Goal: Task Accomplishment & Management: Complete application form

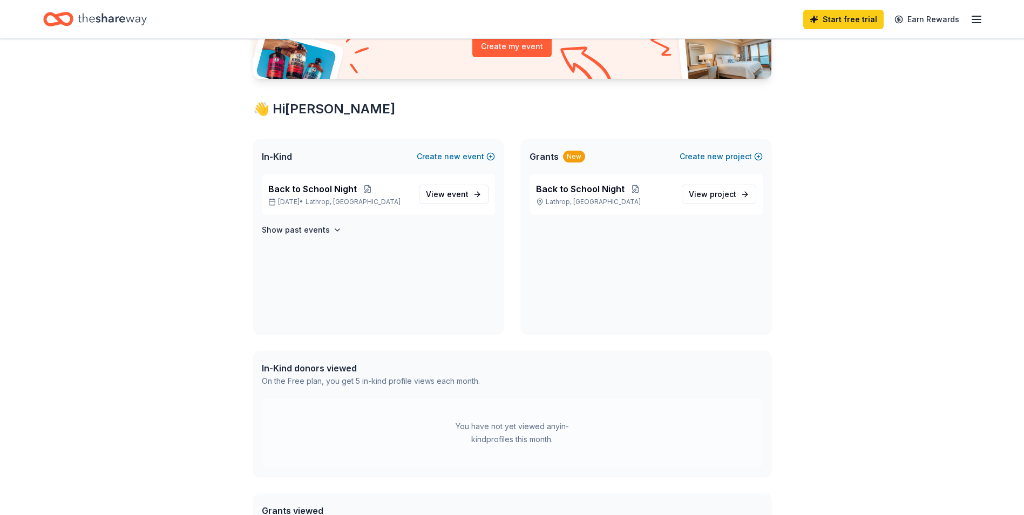
scroll to position [84, 0]
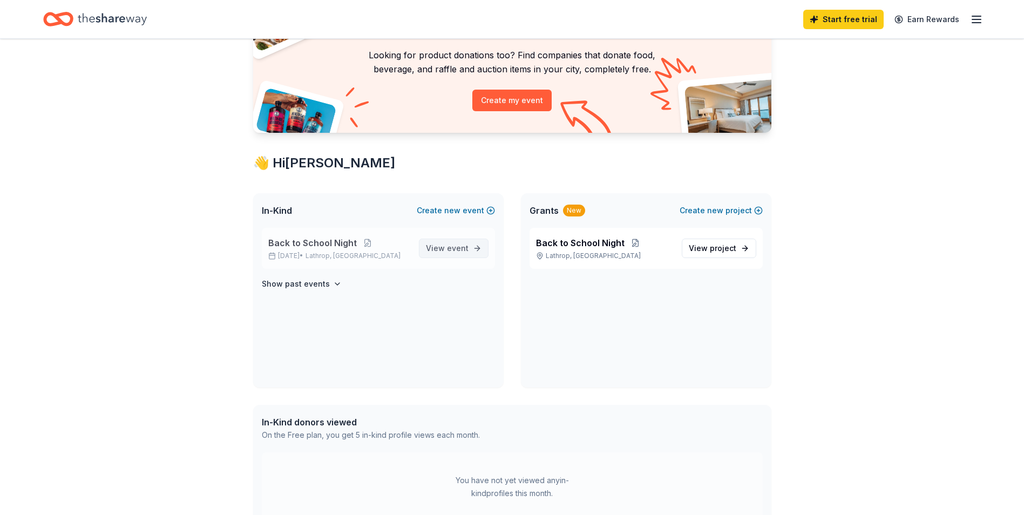
click at [463, 254] on span "View event" at bounding box center [447, 248] width 43 height 13
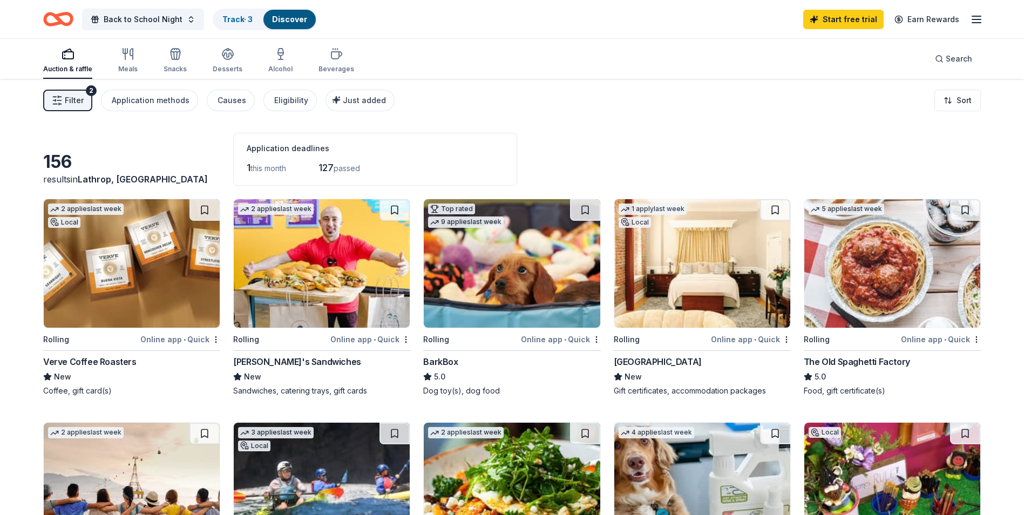
click at [303, 293] on img at bounding box center [322, 263] width 176 height 129
click at [923, 294] on img at bounding box center [893, 263] width 176 height 129
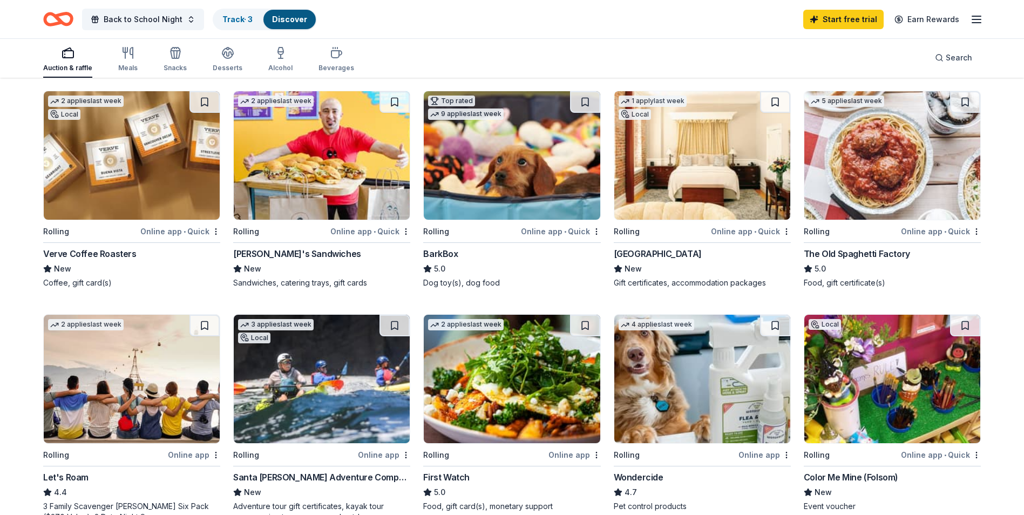
scroll to position [54, 0]
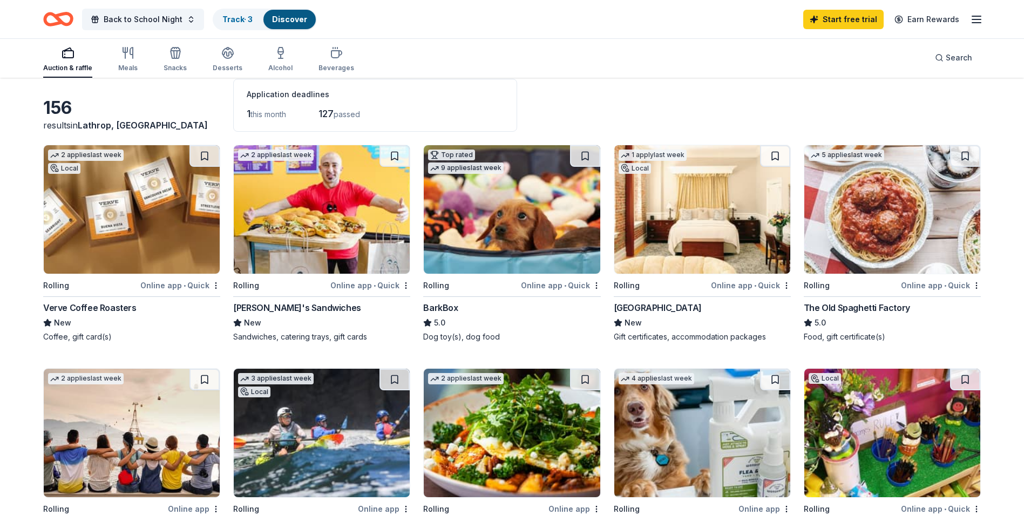
click at [628, 223] on img at bounding box center [702, 209] width 176 height 129
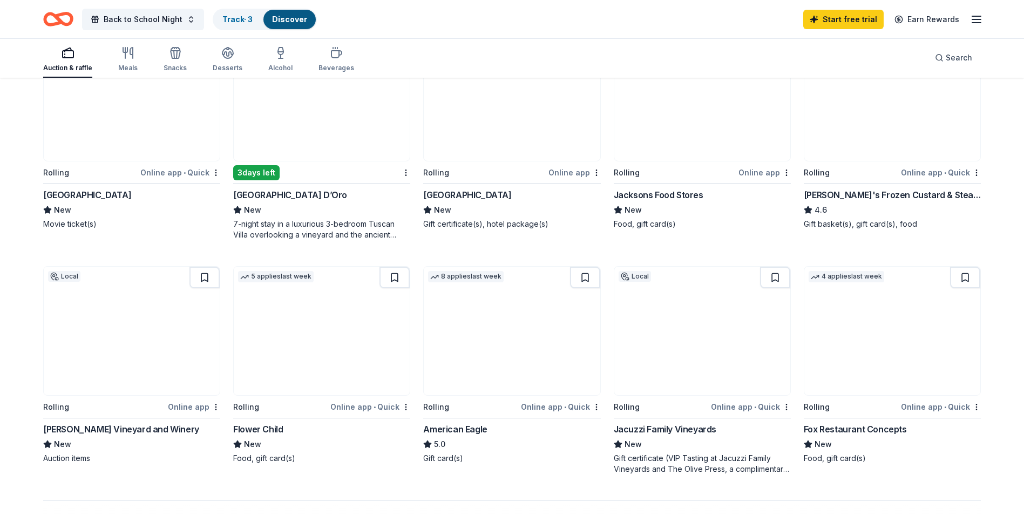
scroll to position [648, 0]
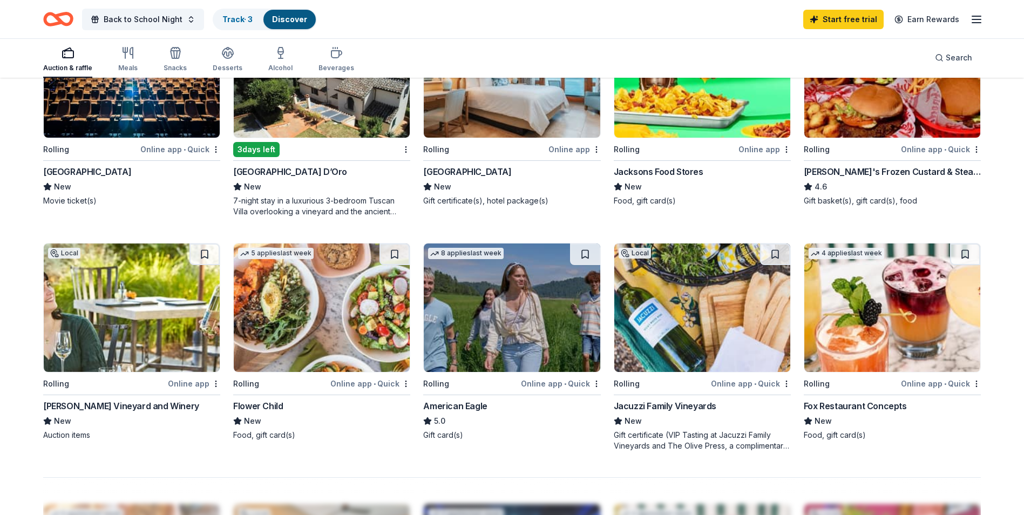
click at [467, 322] on img at bounding box center [512, 308] width 176 height 129
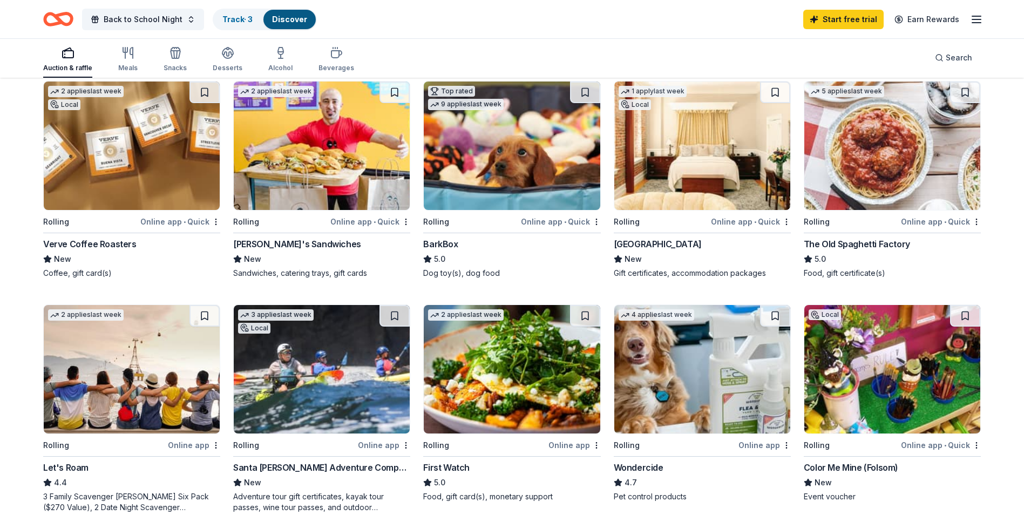
scroll to position [108, 0]
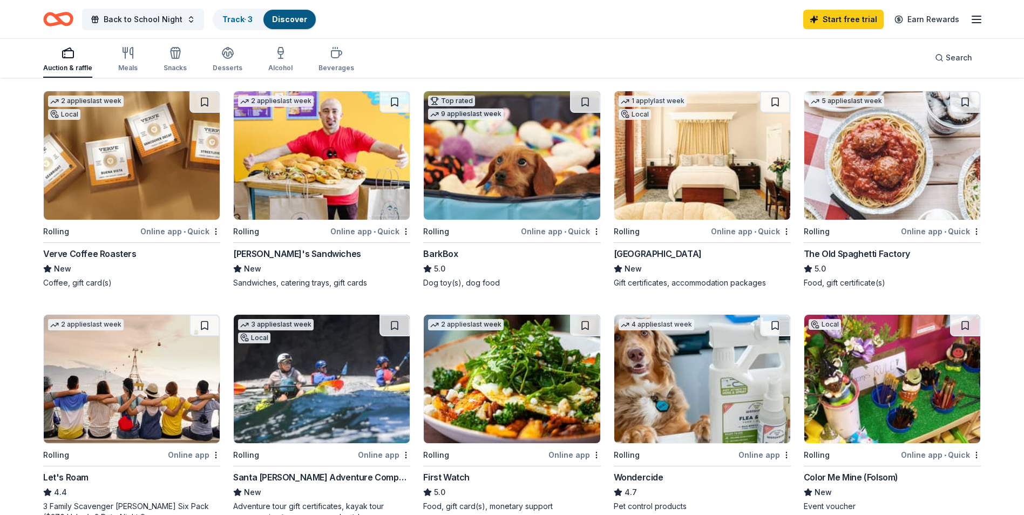
click at [519, 179] on img at bounding box center [512, 155] width 176 height 129
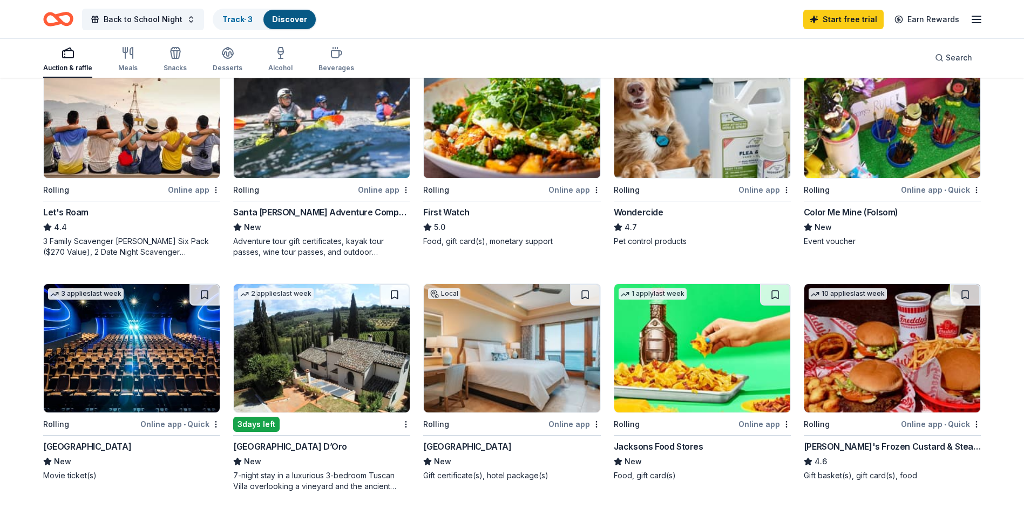
scroll to position [378, 0]
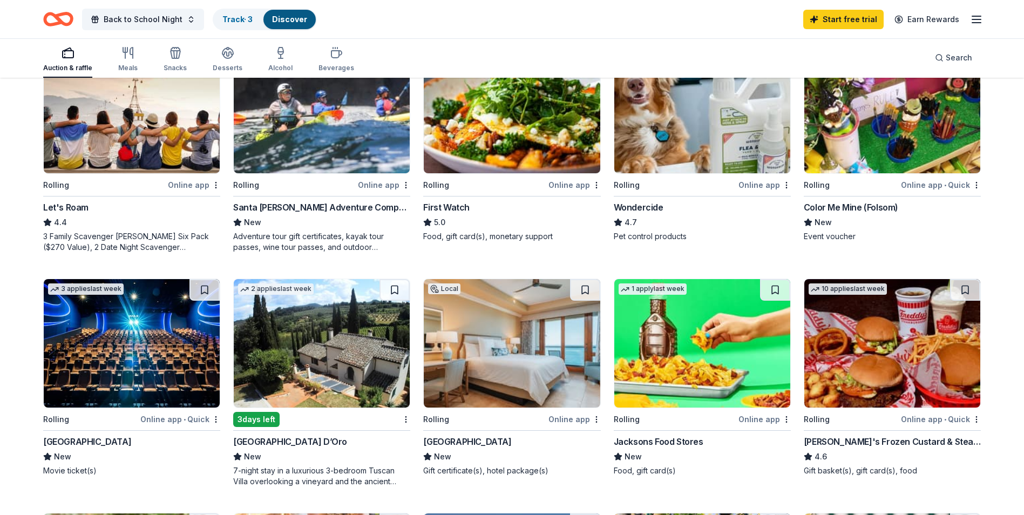
click at [481, 338] on img at bounding box center [512, 343] width 176 height 129
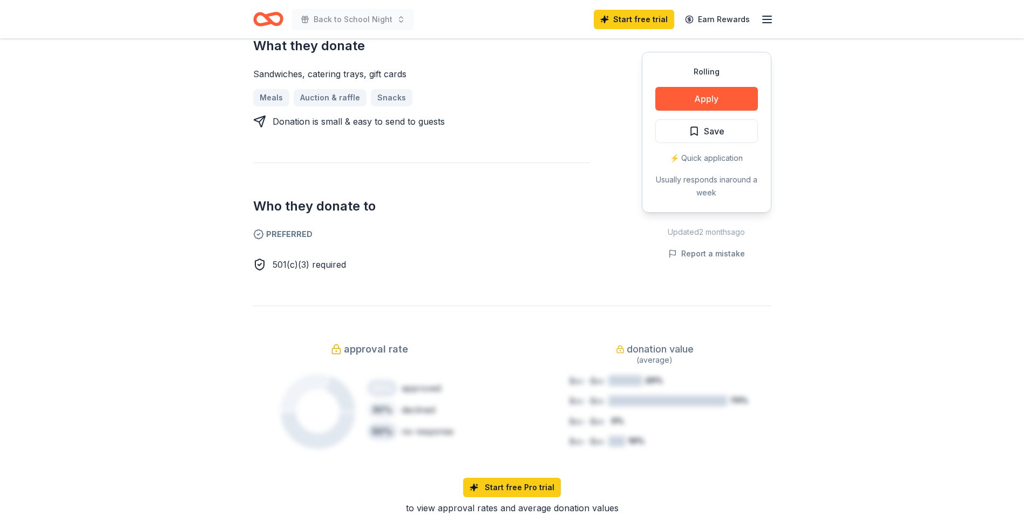
scroll to position [216, 0]
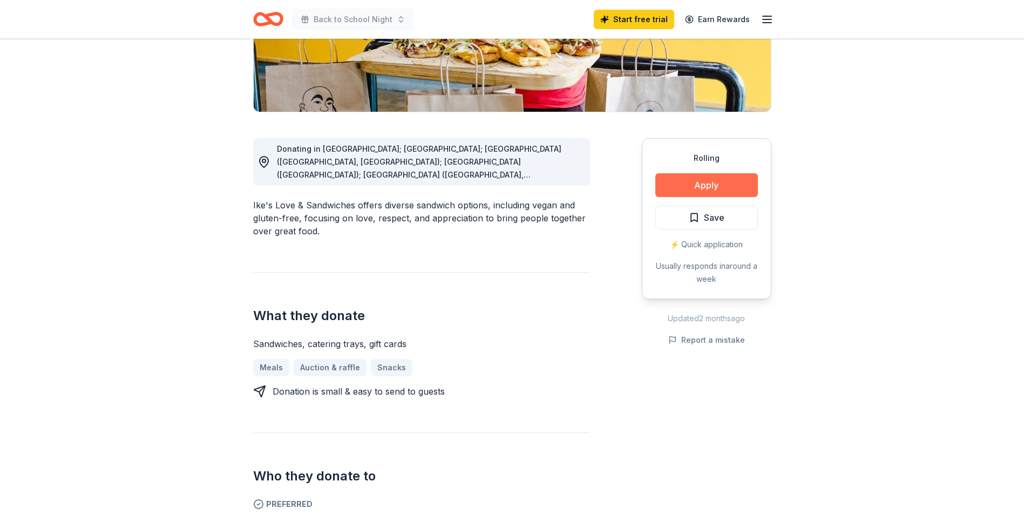
click at [724, 185] on button "Apply" at bounding box center [707, 185] width 103 height 24
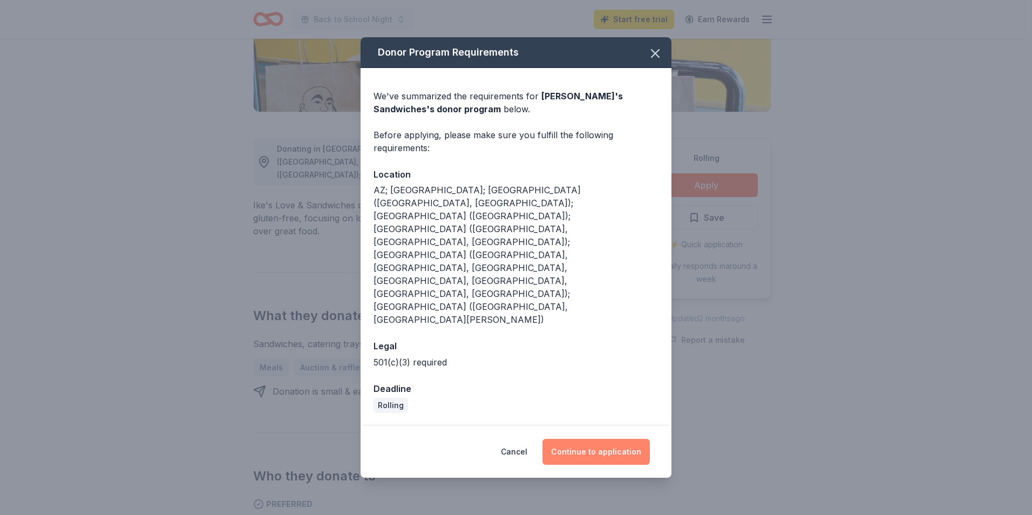
click at [633, 439] on button "Continue to application" at bounding box center [596, 452] width 107 height 26
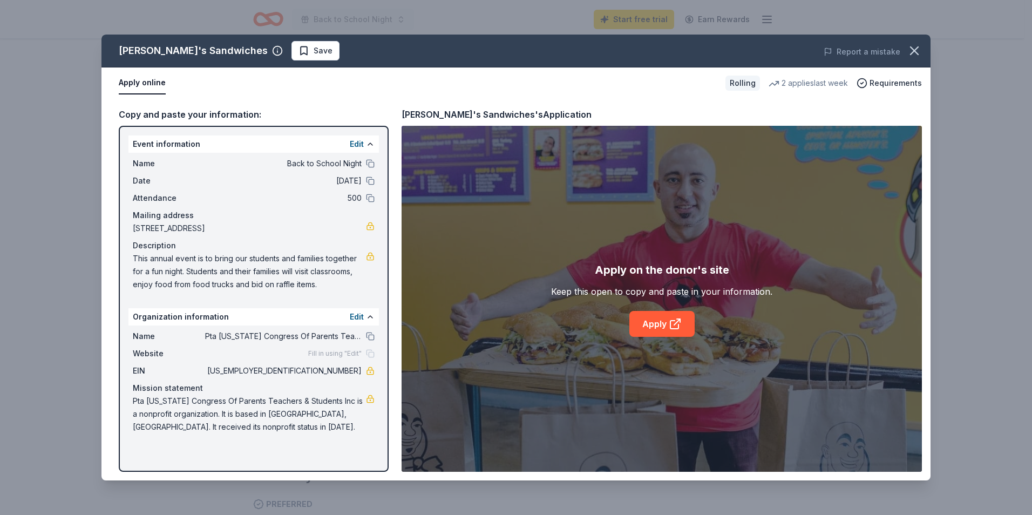
drag, startPoint x: 150, startPoint y: 83, endPoint x: 130, endPoint y: 82, distance: 20.0
click at [130, 82] on button "Apply online" at bounding box center [142, 83] width 47 height 23
click at [655, 319] on link "Apply" at bounding box center [662, 324] width 65 height 26
click at [910, 48] on icon "button" at bounding box center [914, 50] width 15 height 15
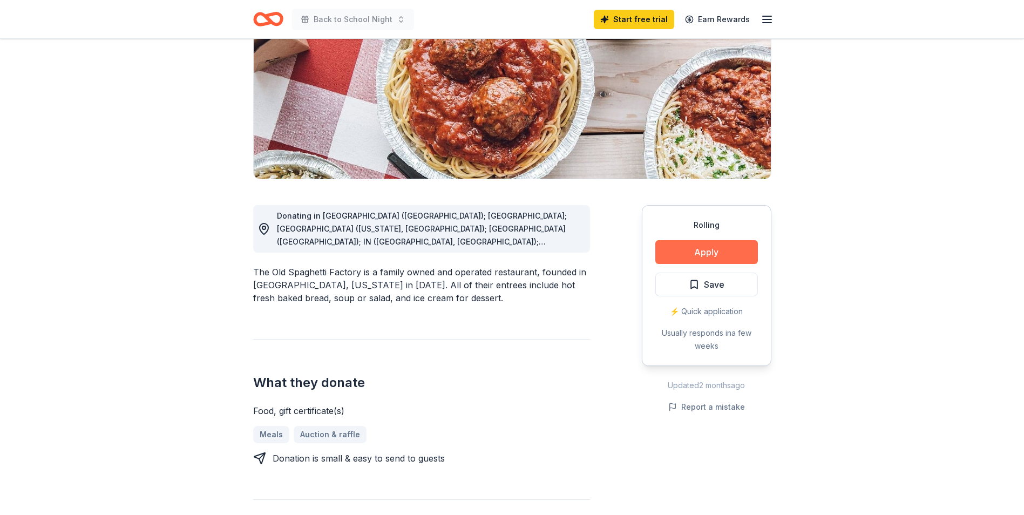
scroll to position [162, 0]
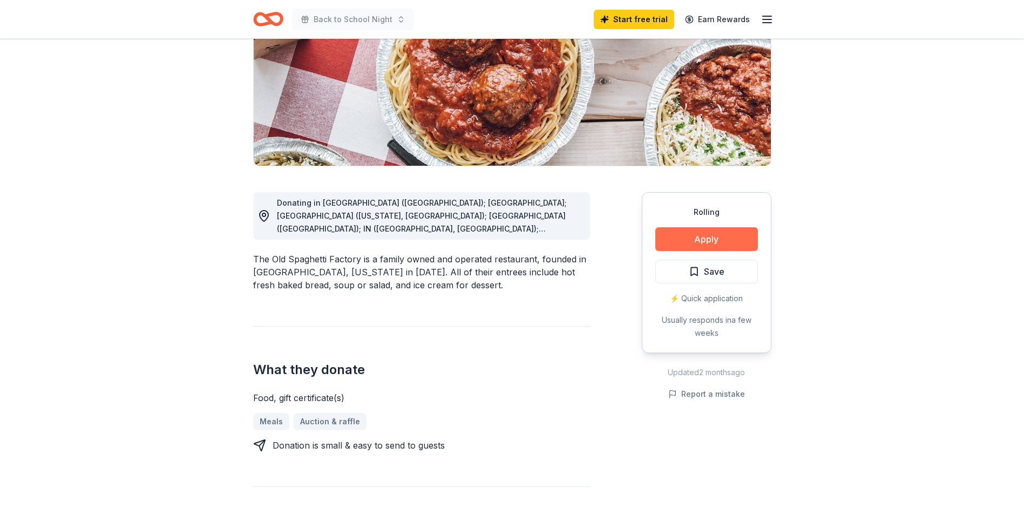
click at [668, 242] on button "Apply" at bounding box center [707, 239] width 103 height 24
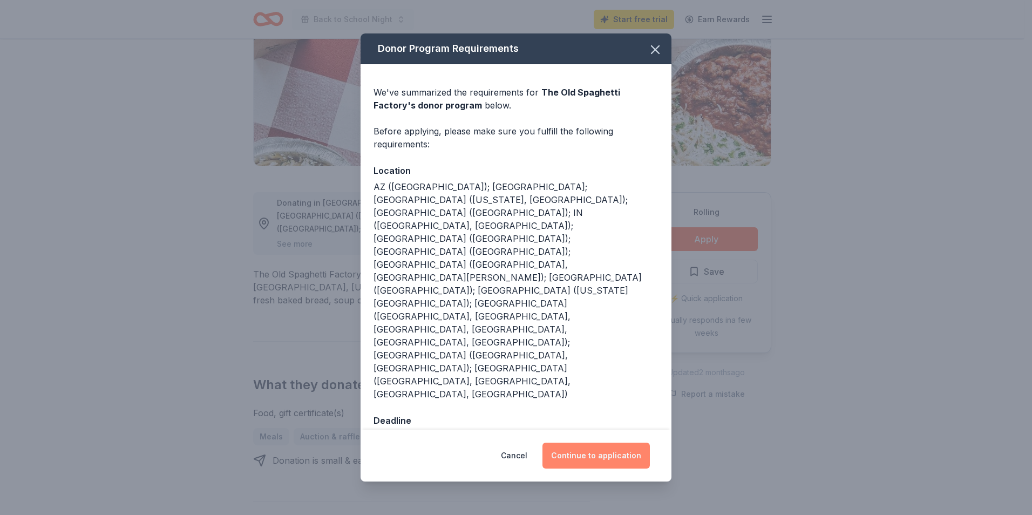
click at [616, 443] on button "Continue to application" at bounding box center [596, 456] width 107 height 26
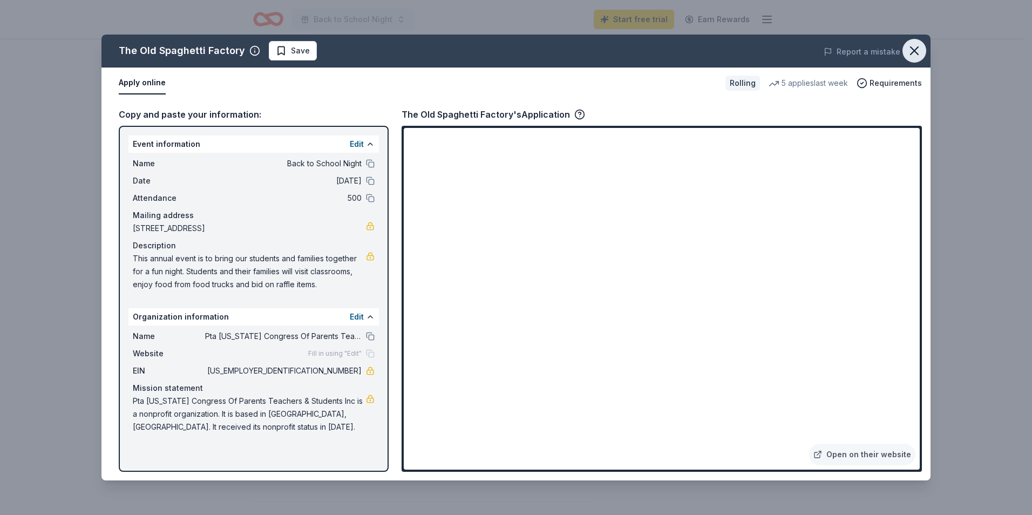
click at [914, 49] on icon "button" at bounding box center [914, 50] width 15 height 15
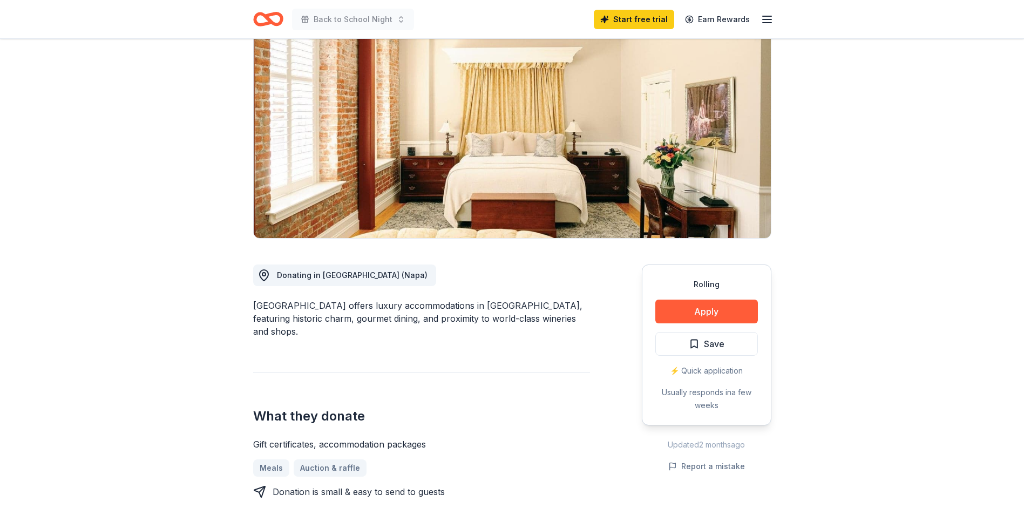
scroll to position [108, 0]
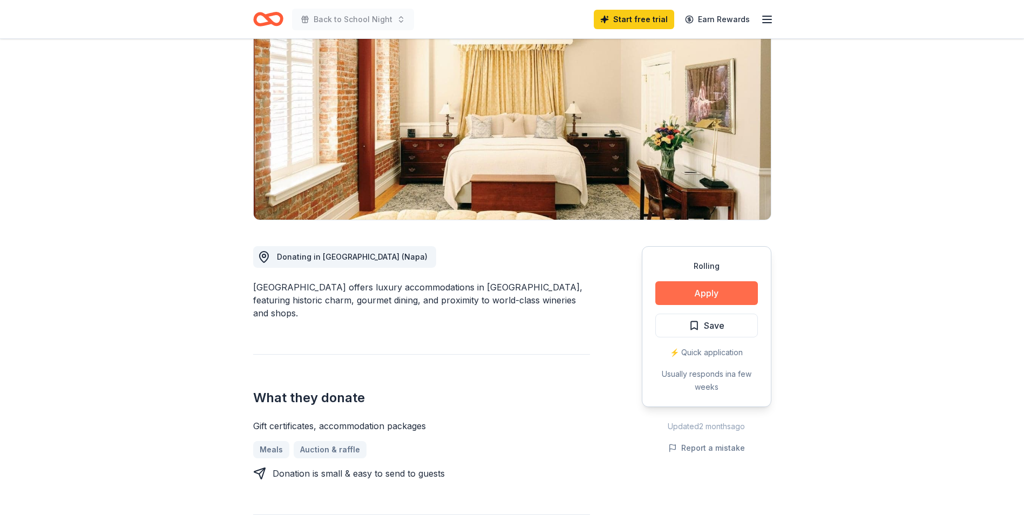
click at [708, 285] on button "Apply" at bounding box center [707, 293] width 103 height 24
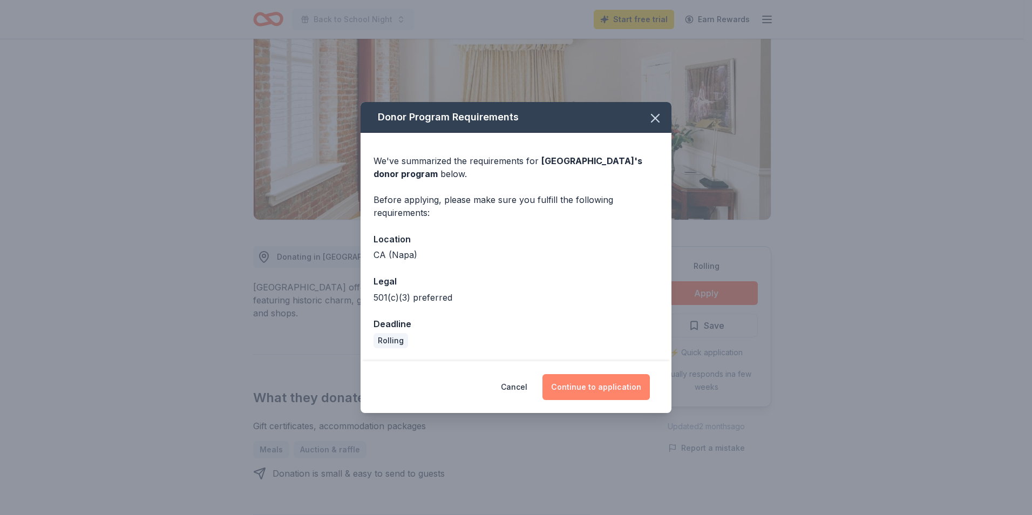
click at [617, 391] on button "Continue to application" at bounding box center [596, 387] width 107 height 26
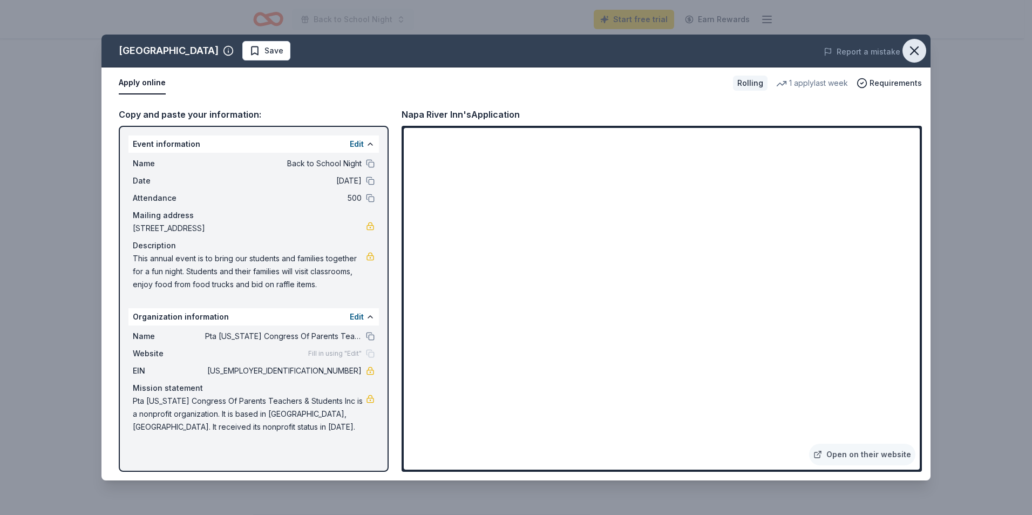
click at [916, 53] on icon "button" at bounding box center [915, 51] width 8 height 8
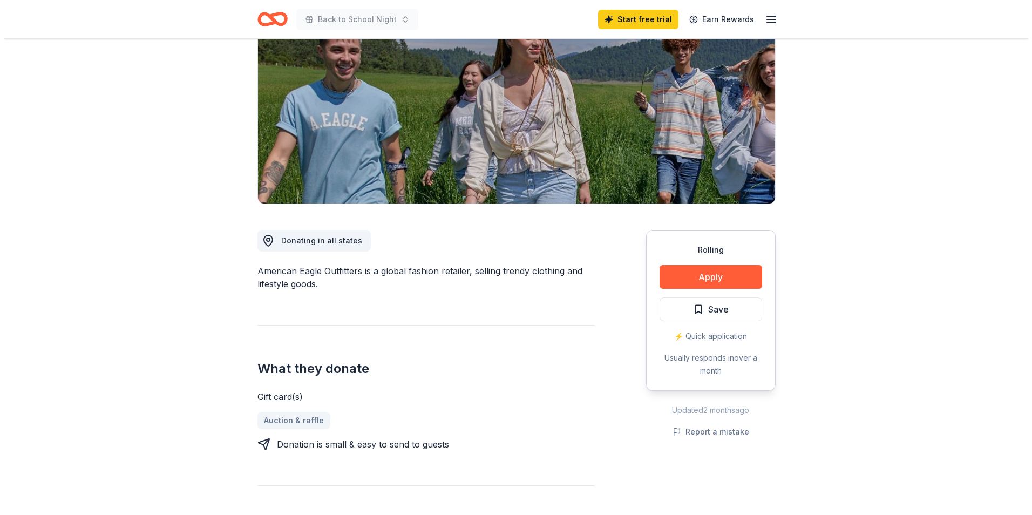
scroll to position [108, 0]
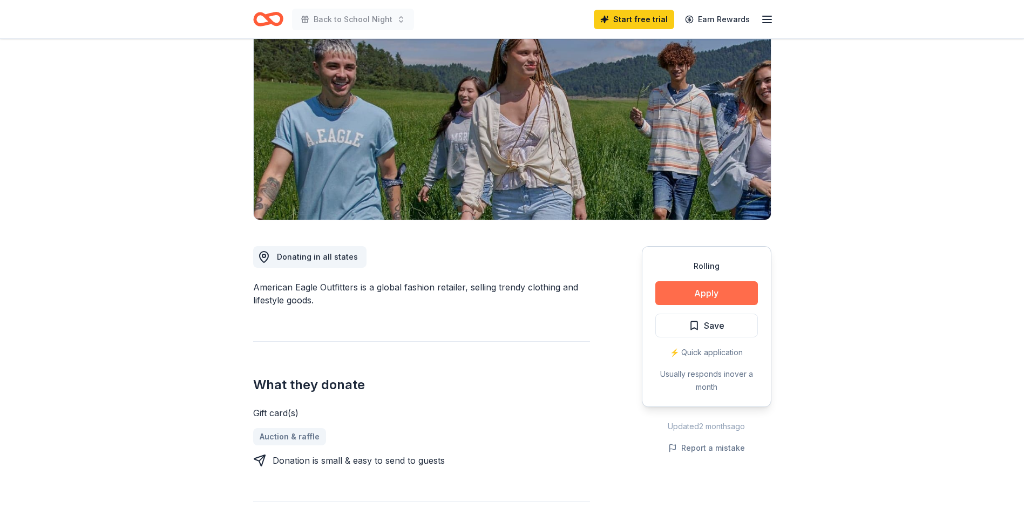
click at [700, 288] on button "Apply" at bounding box center [707, 293] width 103 height 24
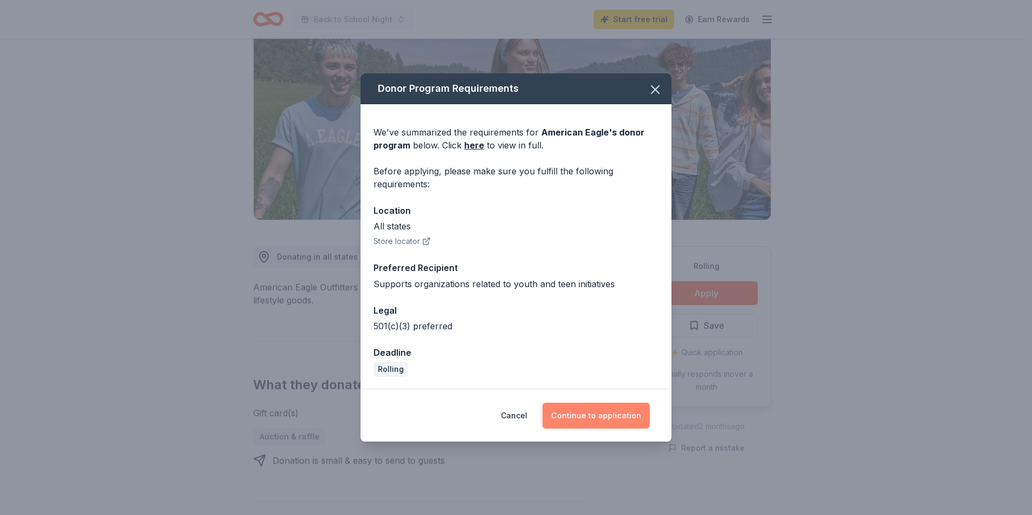
click at [608, 425] on button "Continue to application" at bounding box center [596, 416] width 107 height 26
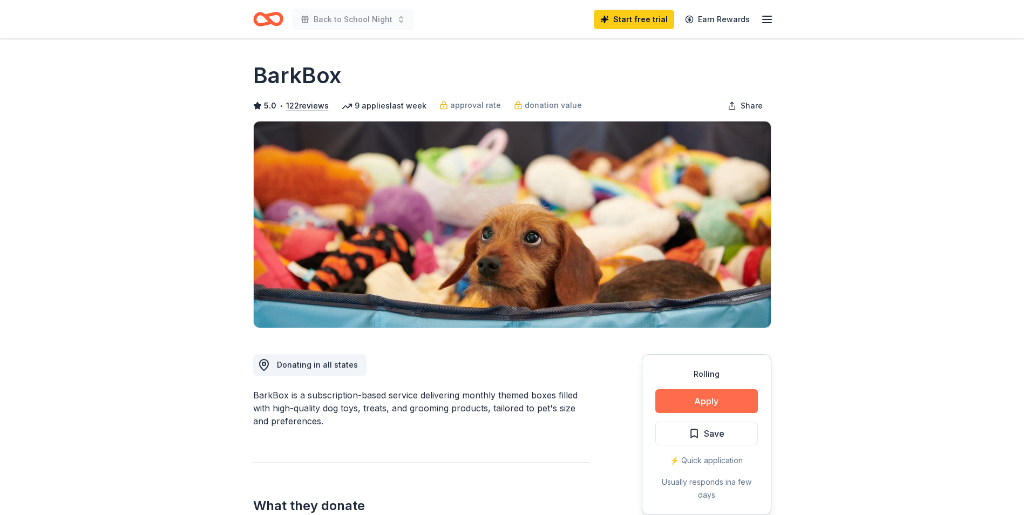
click at [683, 395] on button "Apply" at bounding box center [707, 401] width 103 height 24
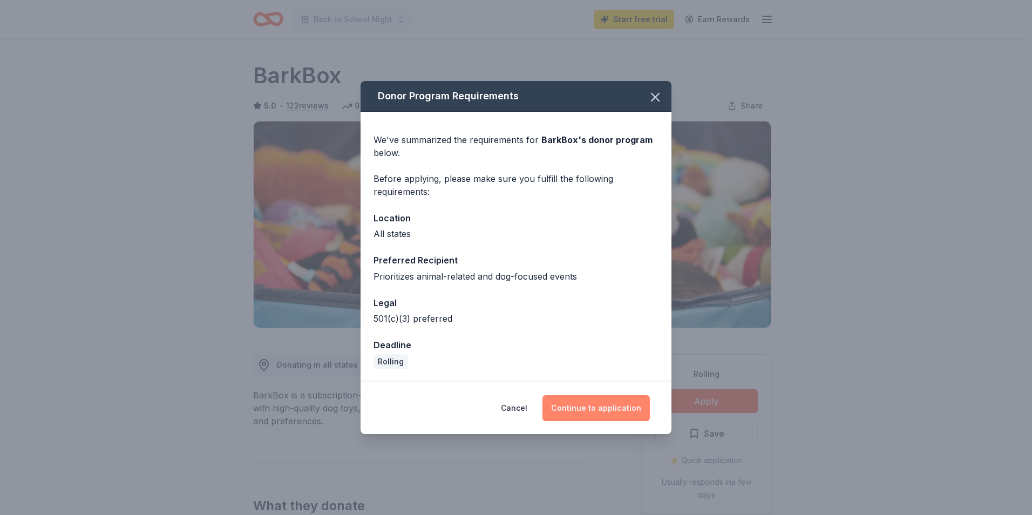
click at [579, 405] on button "Continue to application" at bounding box center [596, 408] width 107 height 26
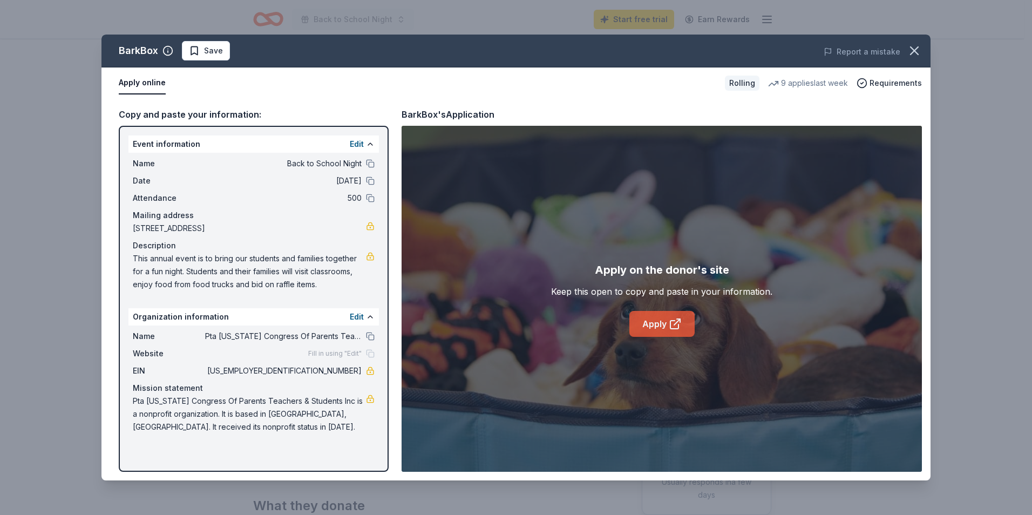
click at [650, 321] on link "Apply" at bounding box center [662, 324] width 65 height 26
